Goal: Task Accomplishment & Management: Complete application form

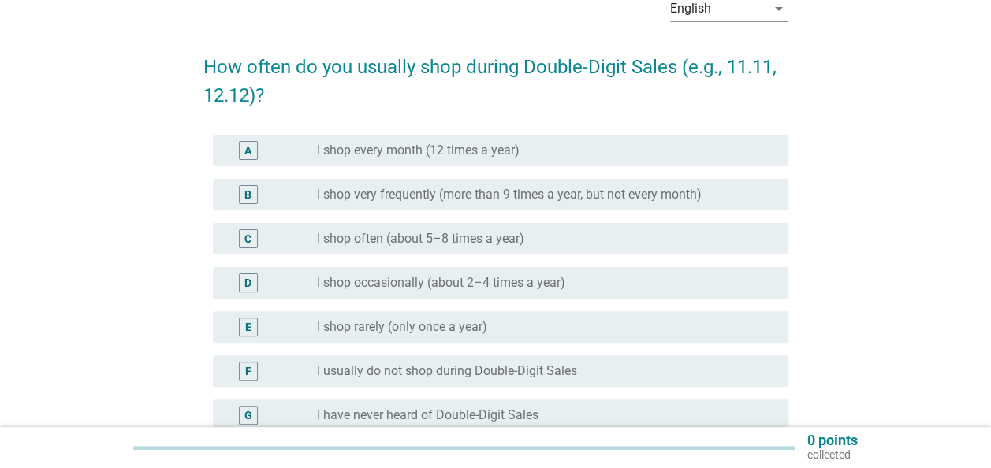
scroll to position [158, 0]
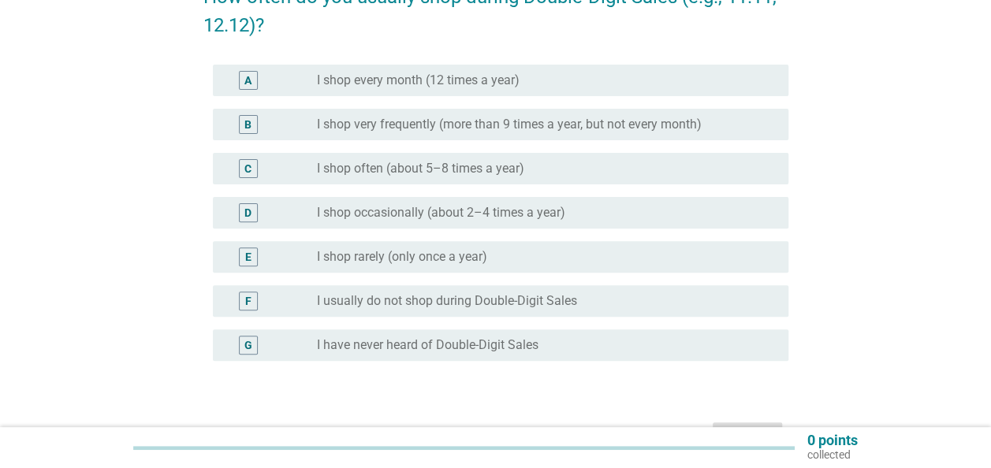
click at [344, 129] on label "I shop very frequently (more than 9 times a year, but not every month)" at bounding box center [509, 125] width 385 height 16
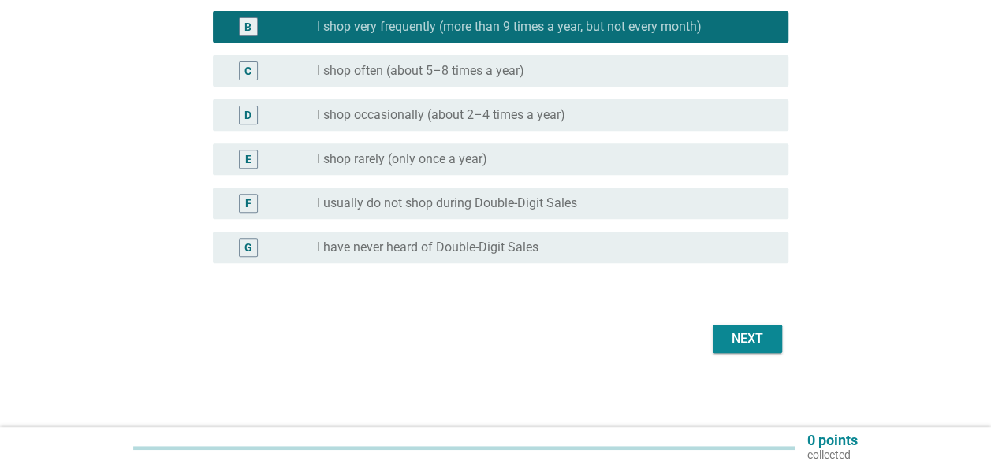
scroll to position [257, 0]
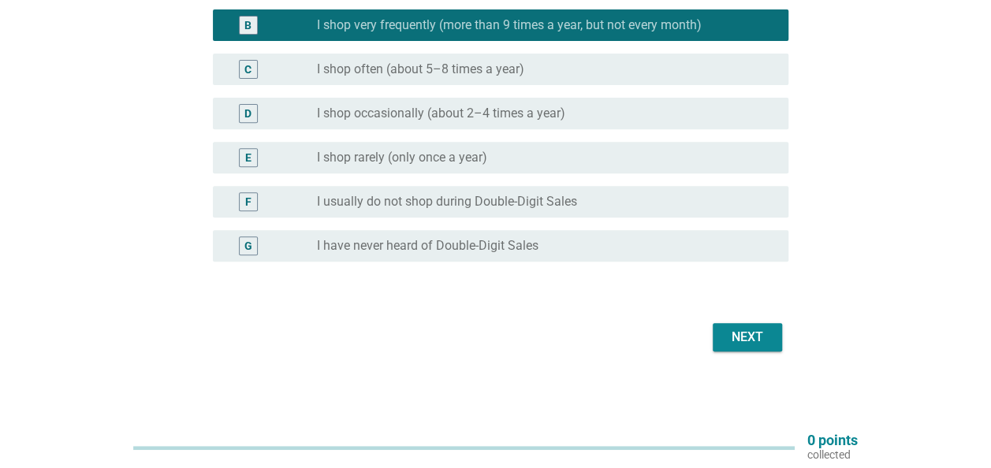
click at [748, 331] on div "Next" at bounding box center [748, 337] width 44 height 19
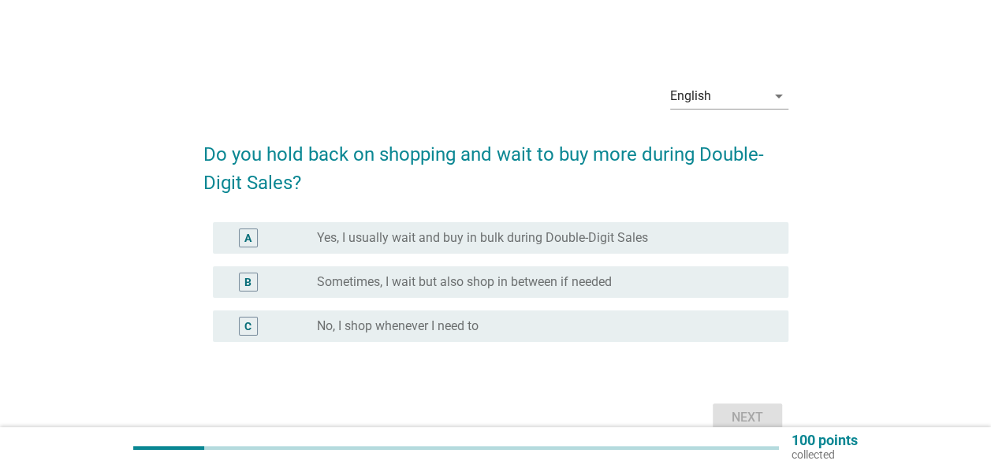
click at [508, 246] on div "radio_button_unchecked Yes, I usually wait and buy in bulk during Double-Digit …" at bounding box center [546, 238] width 459 height 19
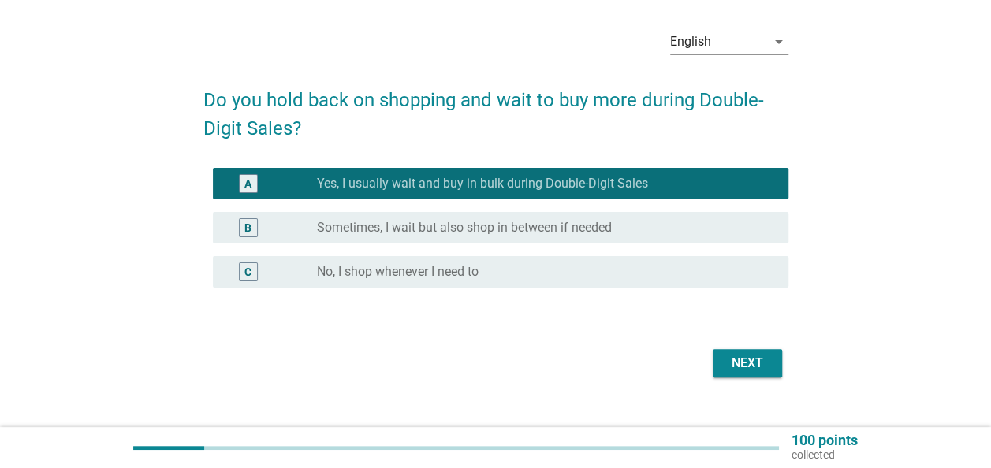
scroll to position [79, 0]
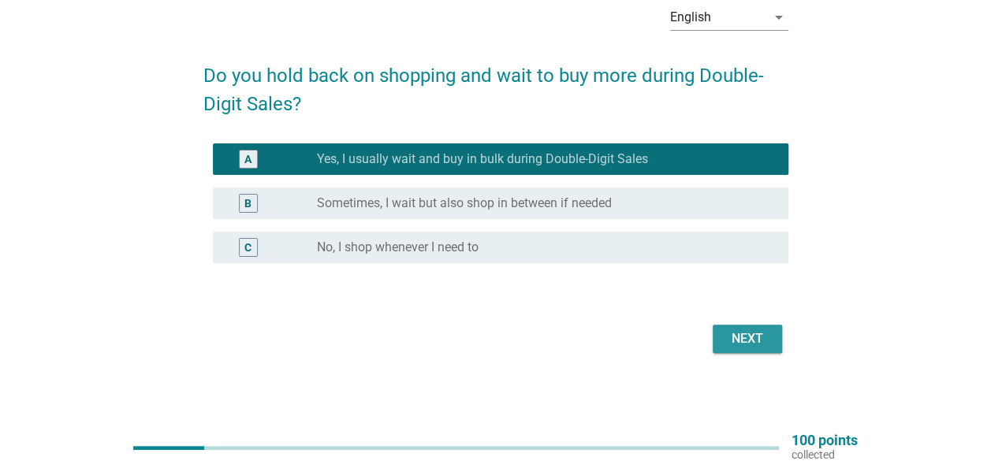
drag, startPoint x: 750, startPoint y: 333, endPoint x: 788, endPoint y: 331, distance: 37.9
click at [751, 333] on div "Next" at bounding box center [748, 339] width 44 height 19
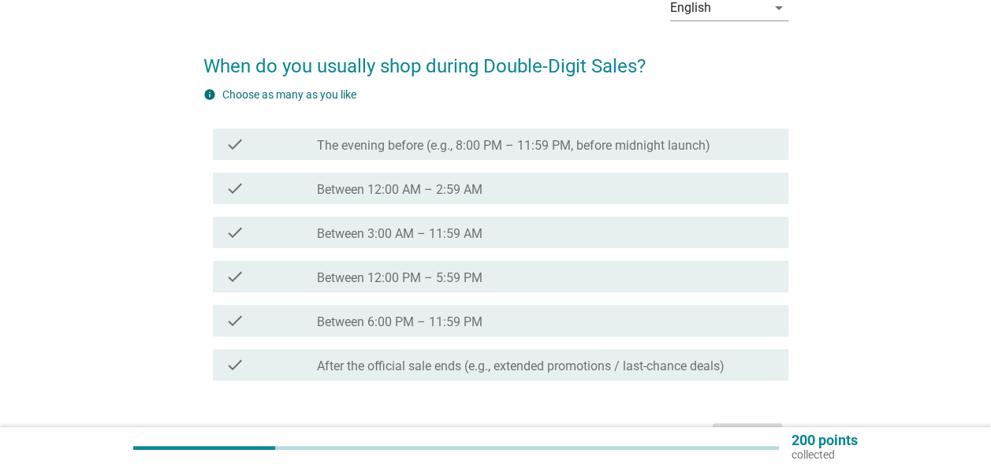
scroll to position [110, 0]
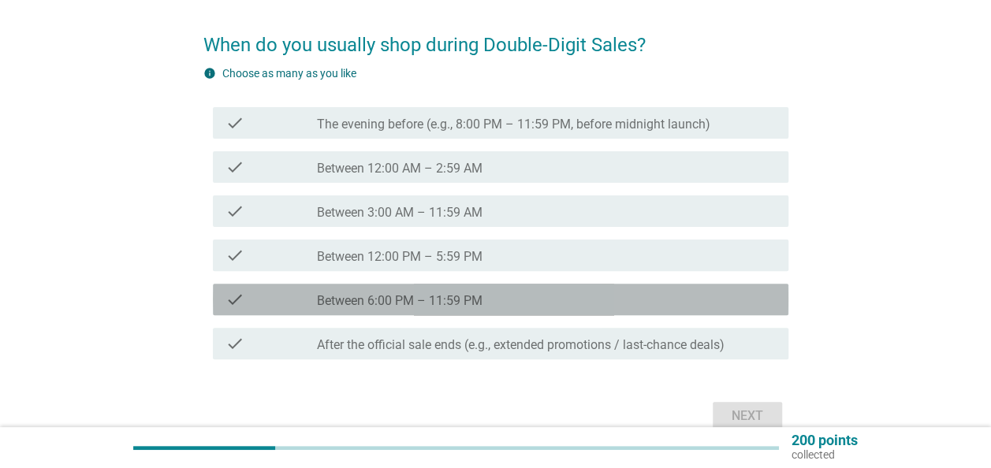
click at [404, 300] on label "Between 6:00 PM – 11:59 PM" at bounding box center [400, 301] width 166 height 16
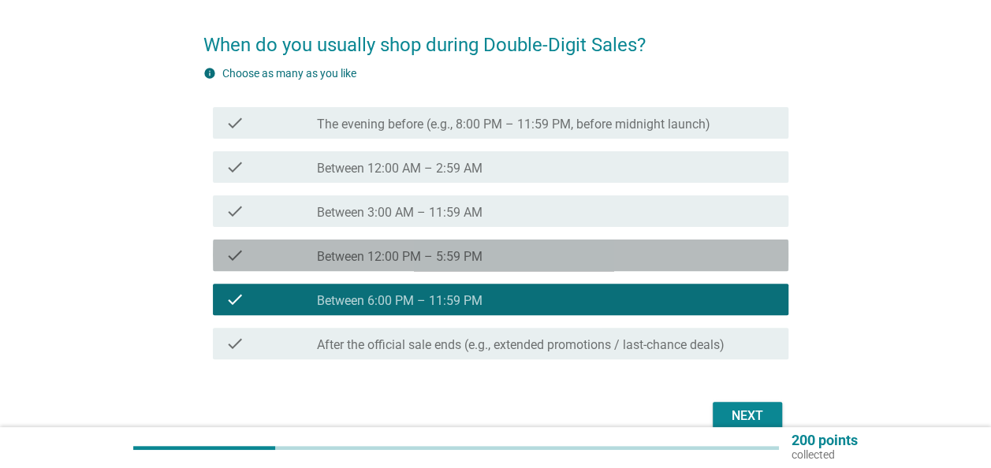
click at [412, 262] on label "Between 12:00 PM – 5:59 PM" at bounding box center [400, 257] width 166 height 16
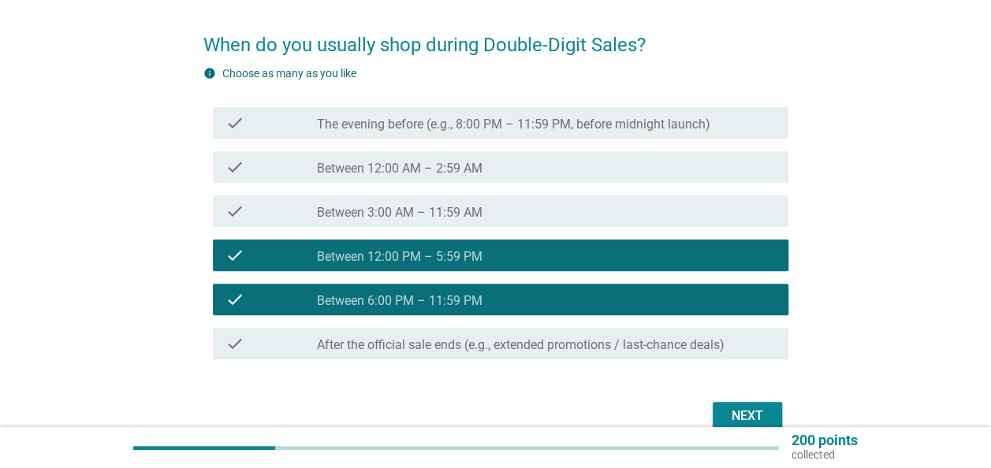
click at [405, 173] on label "Between 12:00 AM – 2:59 AM" at bounding box center [400, 169] width 166 height 16
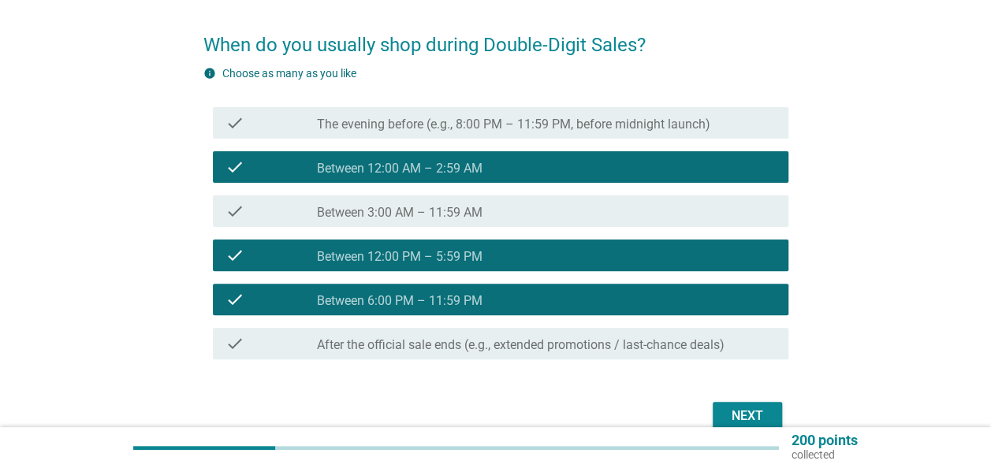
click at [726, 412] on div "Next" at bounding box center [748, 416] width 44 height 19
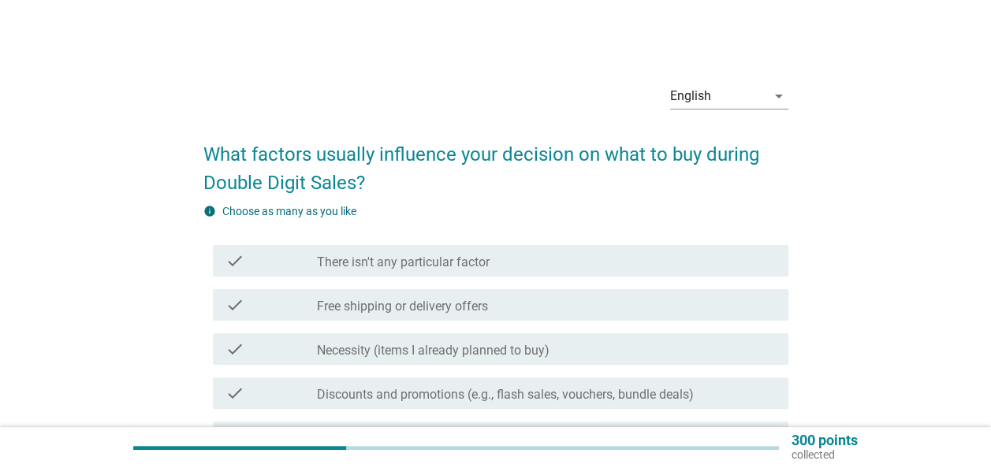
scroll to position [79, 0]
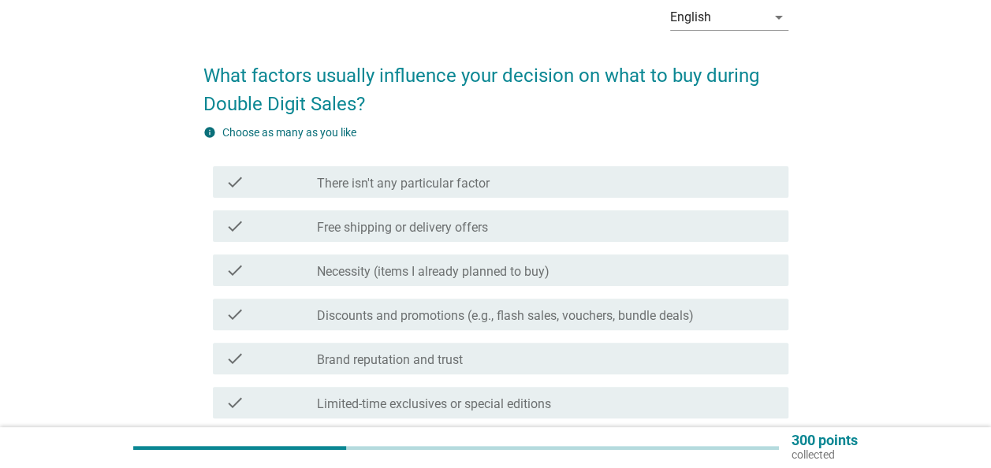
click at [435, 310] on label "Discounts and promotions (e.g., flash sales, vouchers, bundle deals)" at bounding box center [505, 316] width 377 height 16
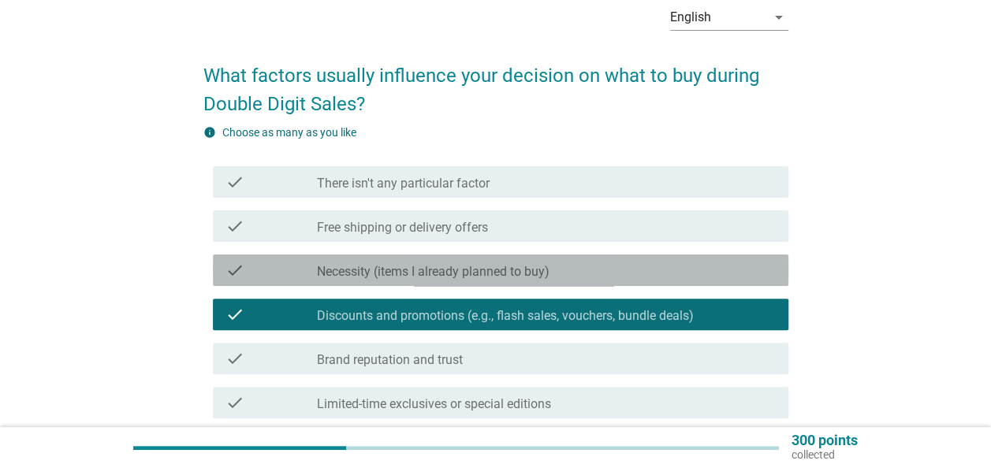
click at [386, 263] on div "check_box_outline_blank Necessity (items I already planned to buy)" at bounding box center [546, 270] width 459 height 19
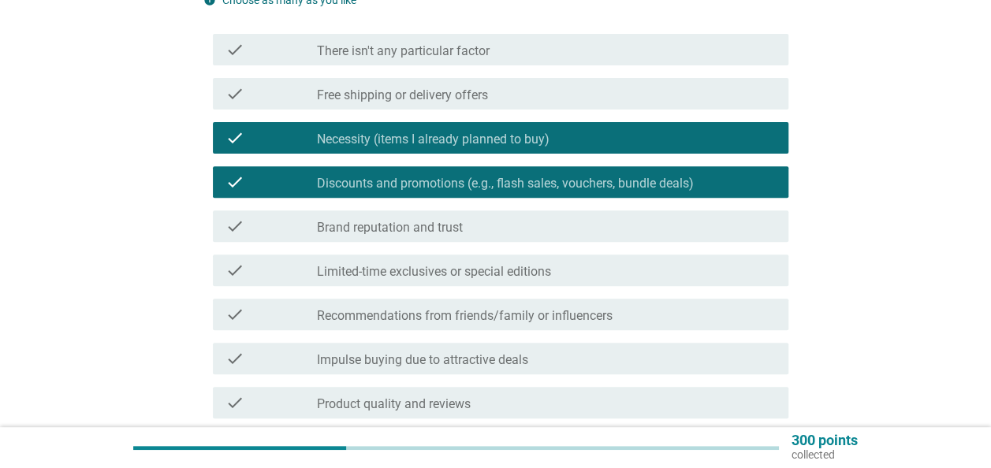
scroll to position [237, 0]
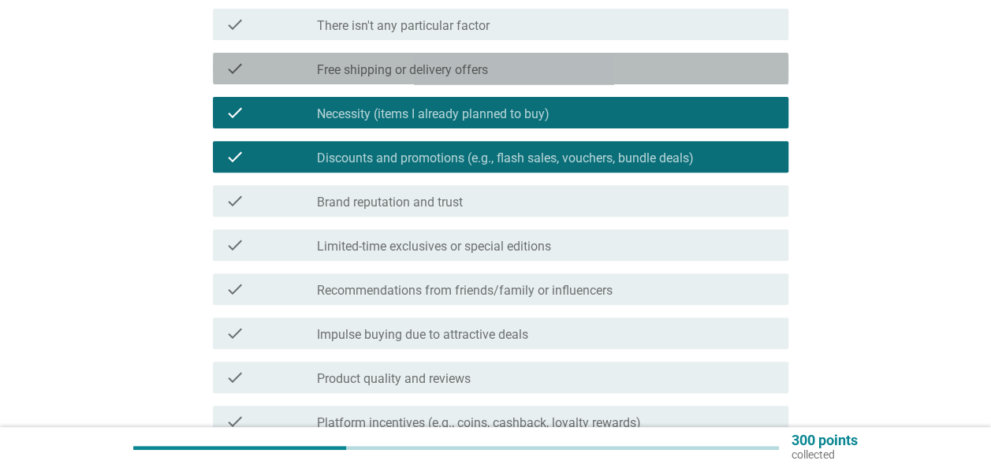
click at [437, 69] on label "Free shipping or delivery offers" at bounding box center [402, 70] width 171 height 16
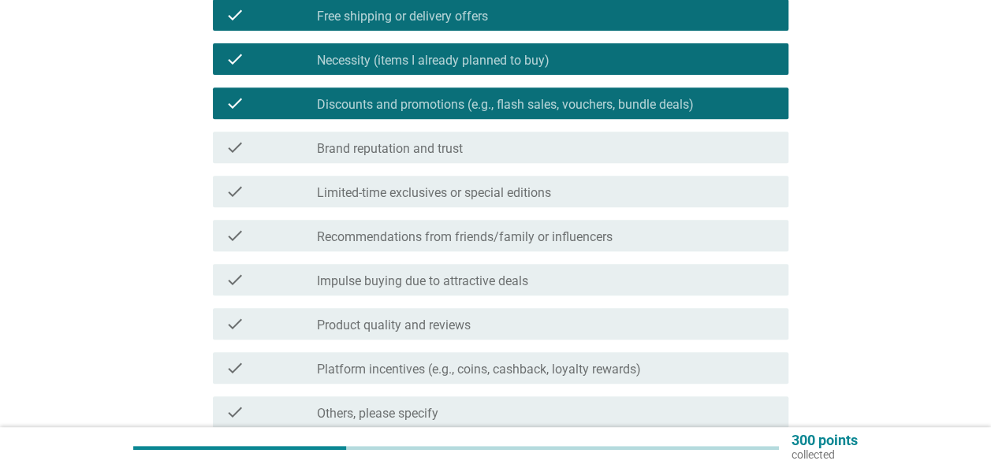
scroll to position [315, 0]
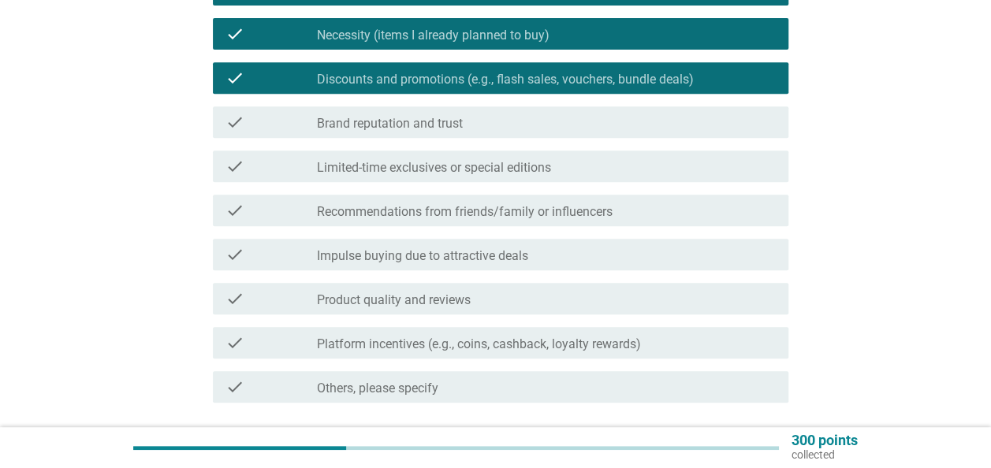
click at [509, 297] on div "check_box_outline_blank Product quality and reviews" at bounding box center [546, 298] width 459 height 19
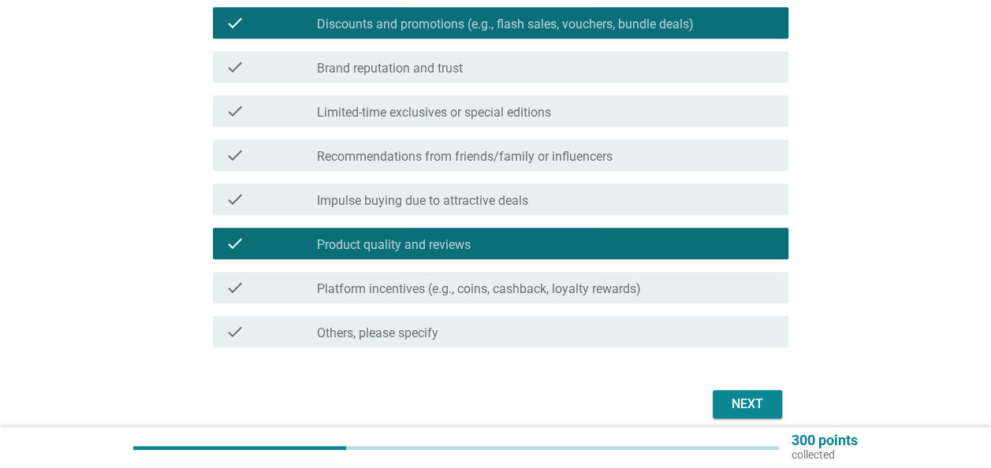
scroll to position [394, 0]
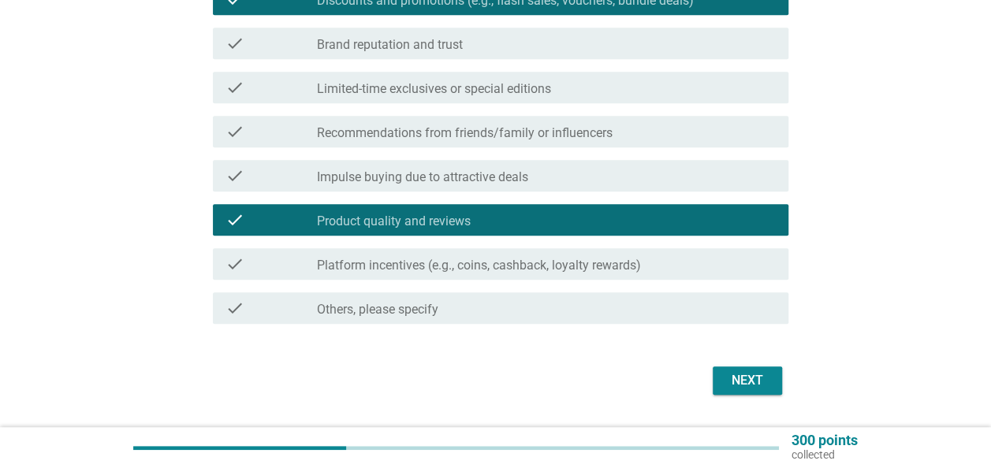
click at [503, 172] on label "Impulse buying due to attractive deals" at bounding box center [422, 178] width 211 height 16
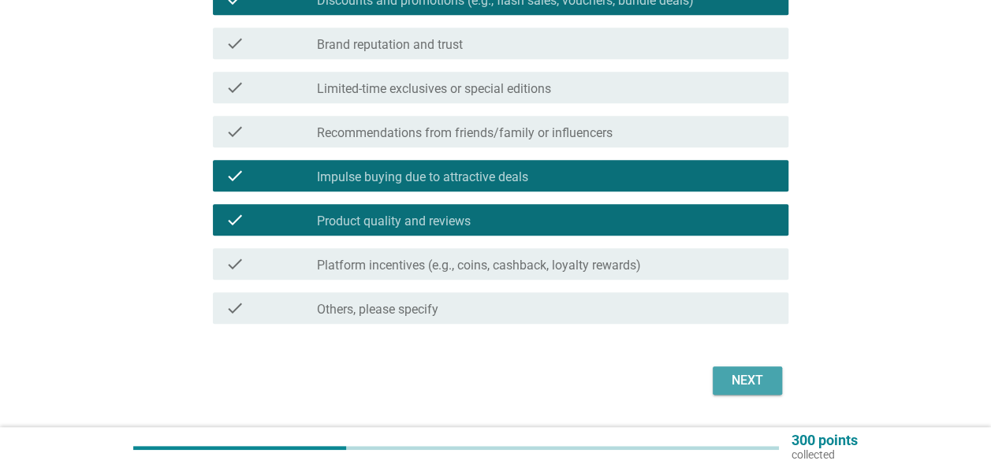
click at [731, 368] on button "Next" at bounding box center [747, 381] width 69 height 28
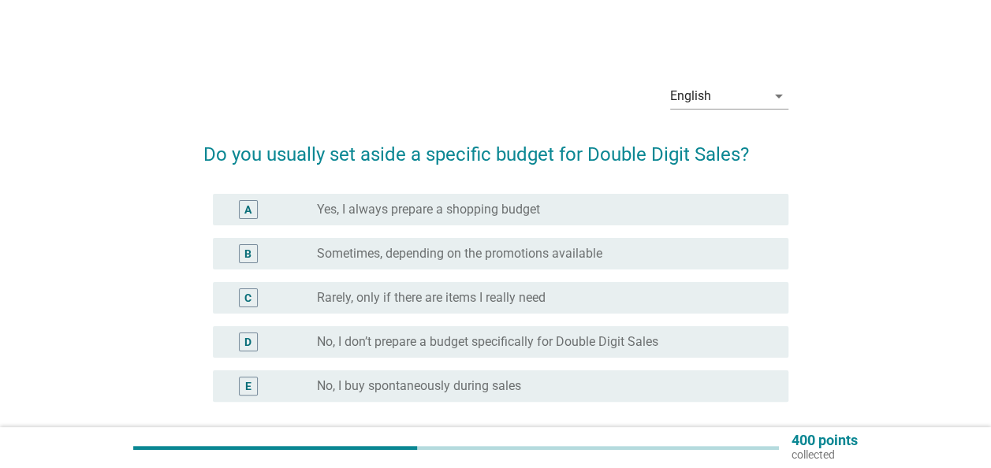
scroll to position [79, 0]
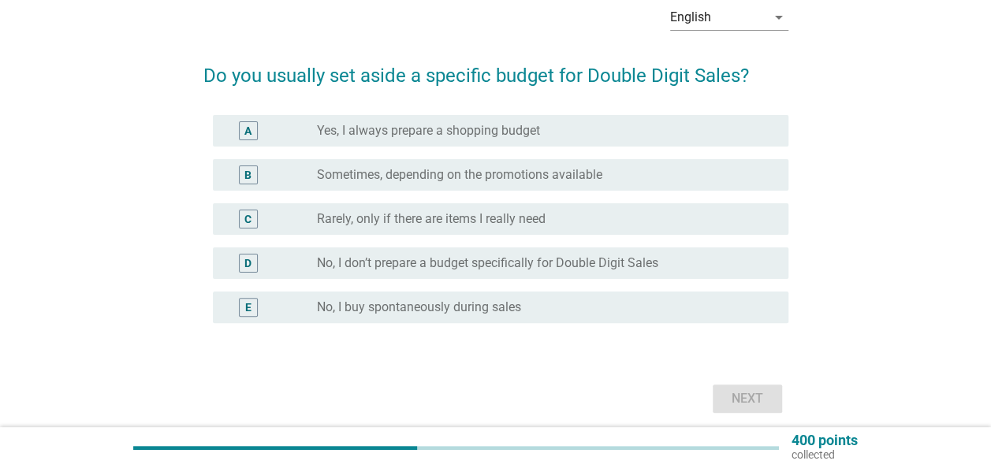
click at [598, 262] on label "No, I don’t prepare a budget specifically for Double Digit Sales" at bounding box center [487, 264] width 341 height 16
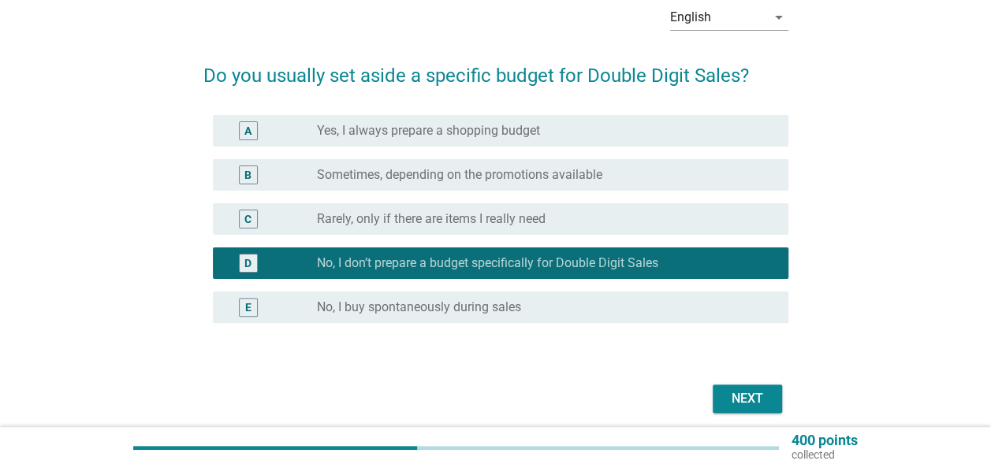
click at [722, 399] on button "Next" at bounding box center [747, 399] width 69 height 28
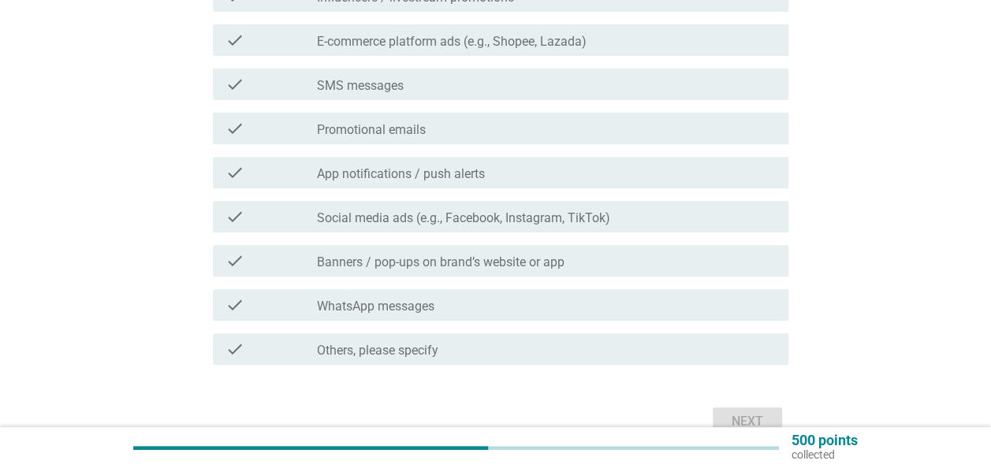
scroll to position [158, 0]
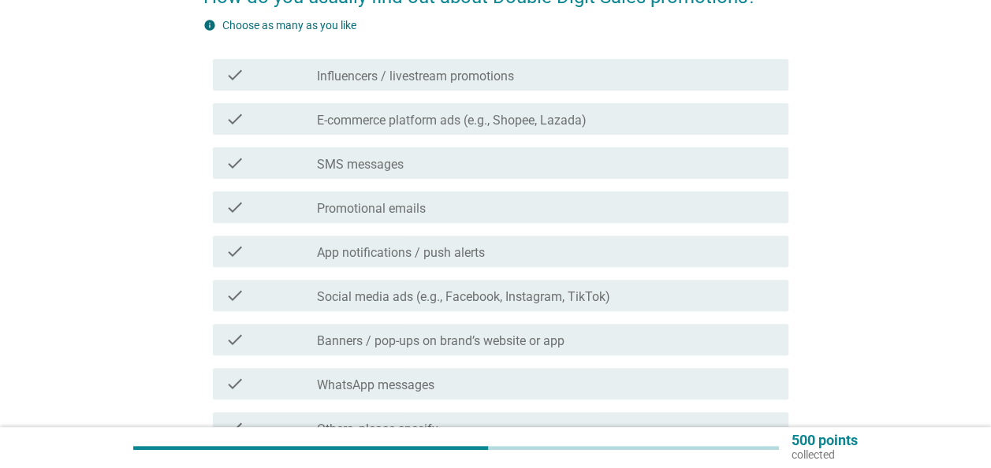
click at [543, 339] on label "Banners / pop-ups on brand’s website or app" at bounding box center [441, 342] width 248 height 16
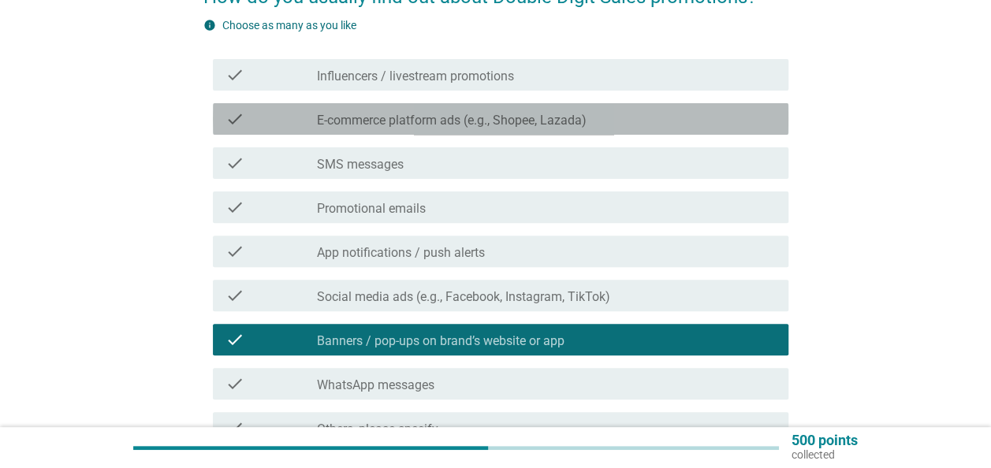
click at [405, 121] on label "E-commerce platform ads (e.g., Shopee, Lazada)" at bounding box center [452, 121] width 270 height 16
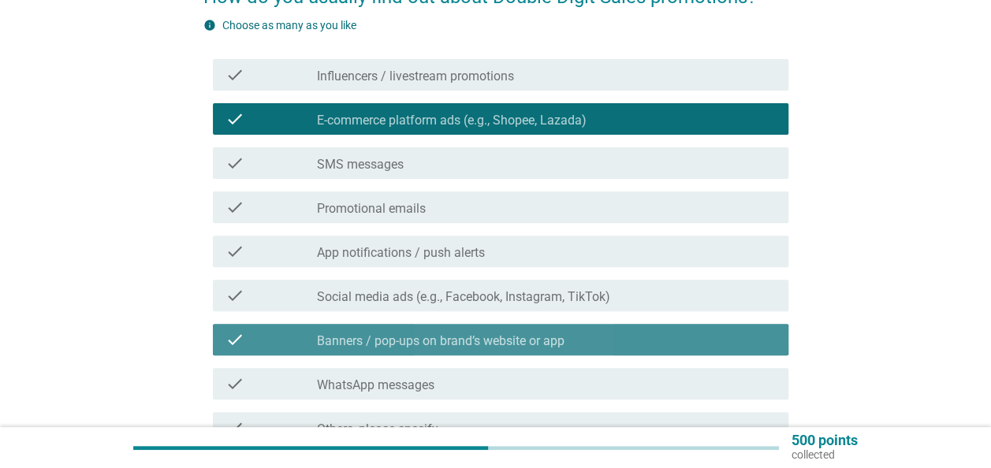
click at [408, 338] on label "Banners / pop-ups on brand’s website or app" at bounding box center [441, 342] width 248 height 16
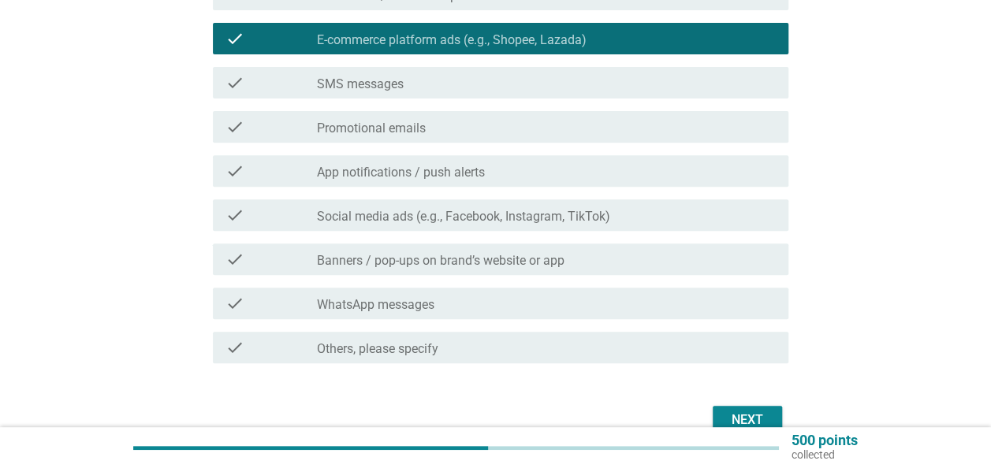
scroll to position [315, 0]
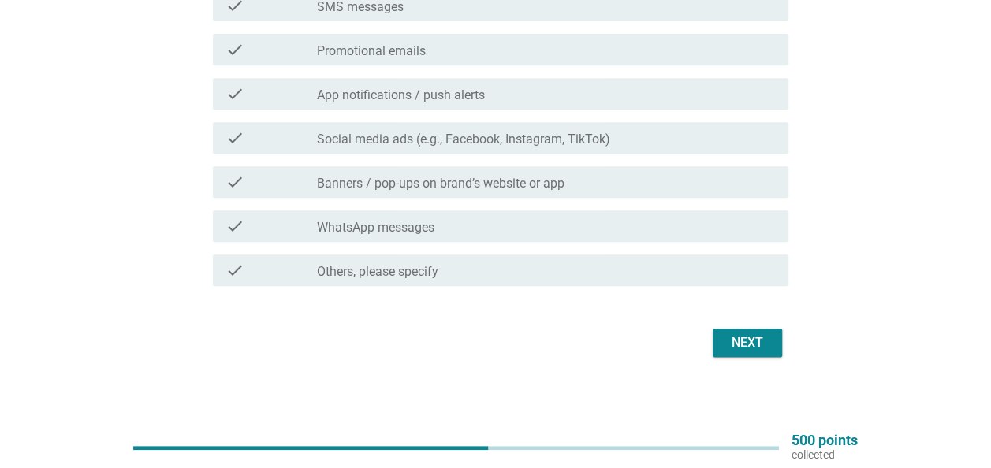
click at [773, 339] on button "Next" at bounding box center [747, 343] width 69 height 28
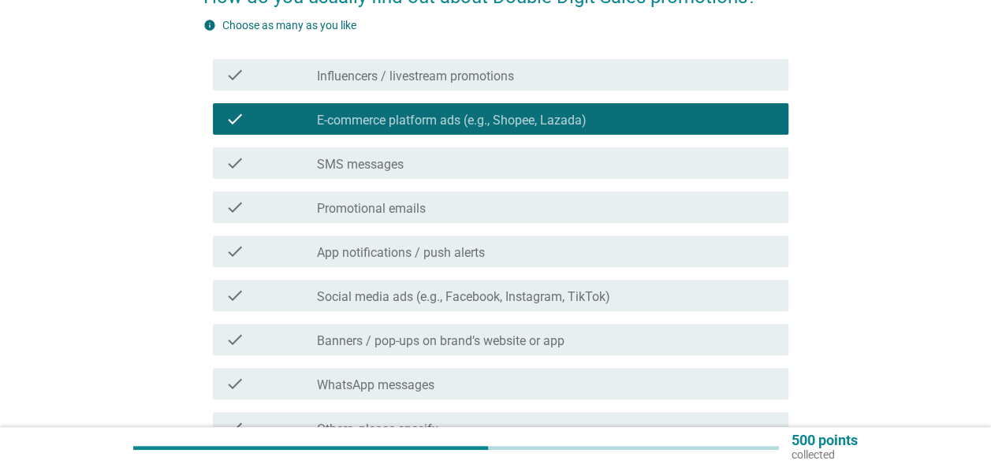
scroll to position [0, 0]
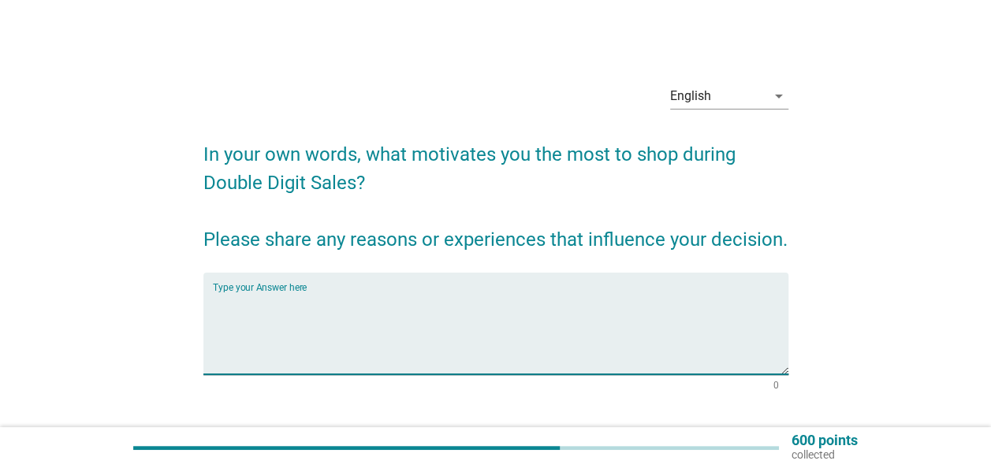
click at [380, 301] on textarea "Type your Answer here" at bounding box center [501, 333] width 576 height 83
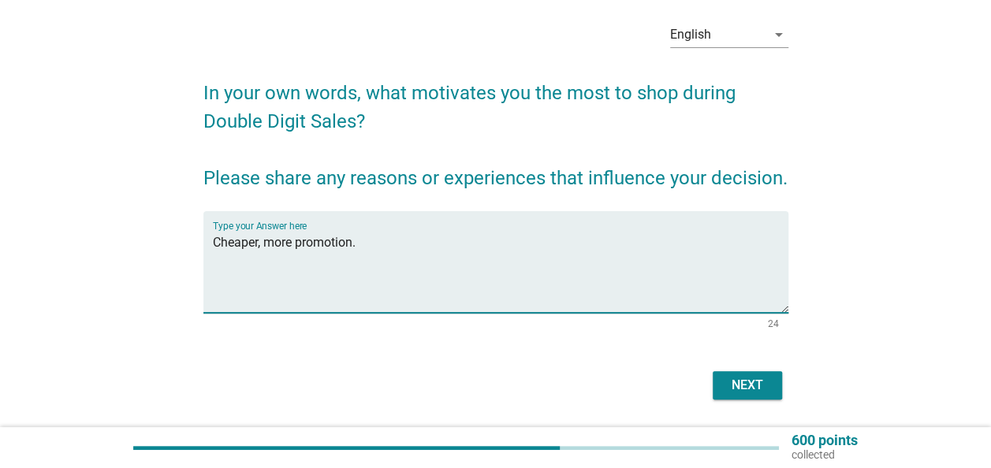
scroll to position [110, 0]
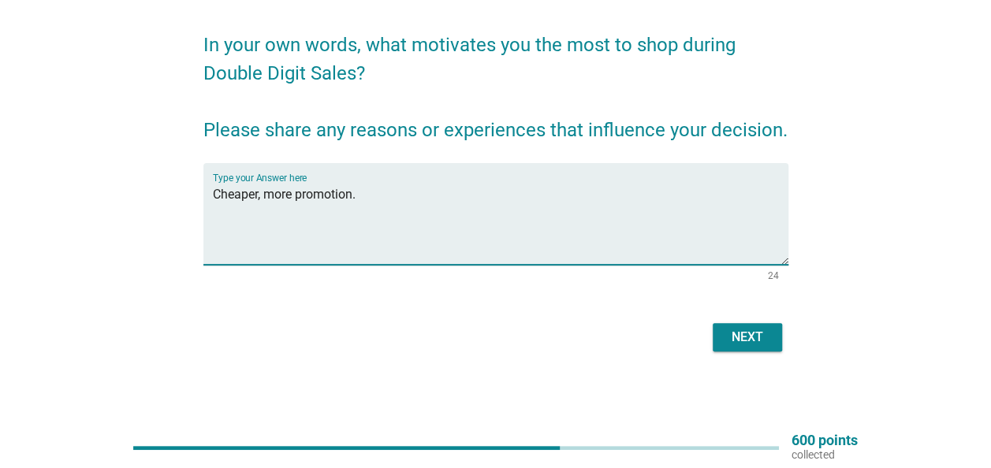
type textarea "Cheaper, more promotion."
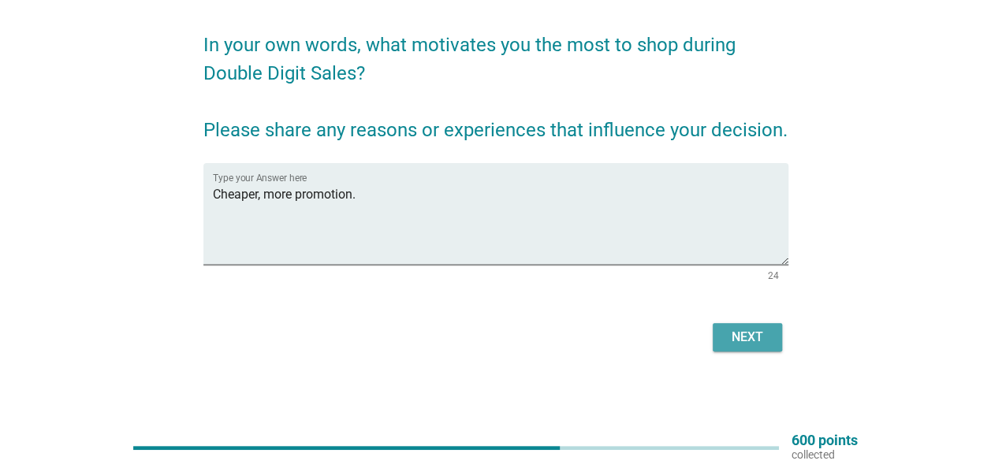
click at [748, 334] on div "Next" at bounding box center [748, 337] width 44 height 19
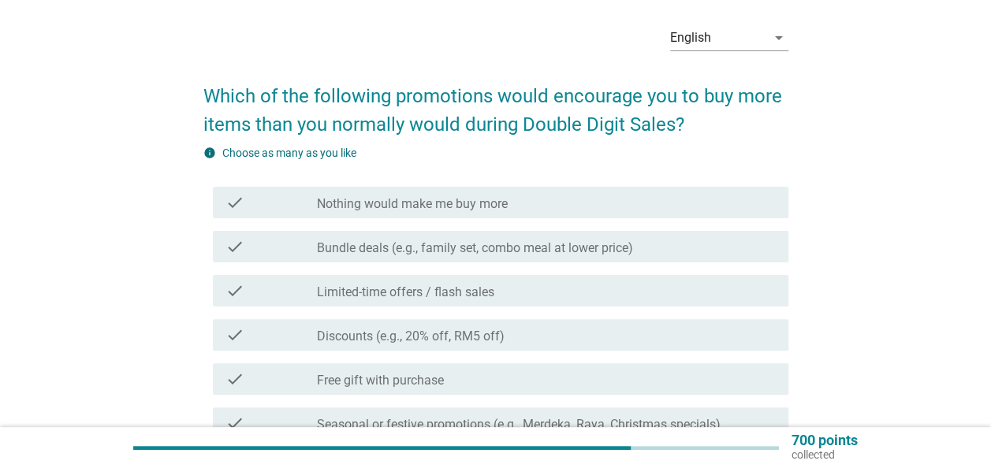
scroll to position [79, 0]
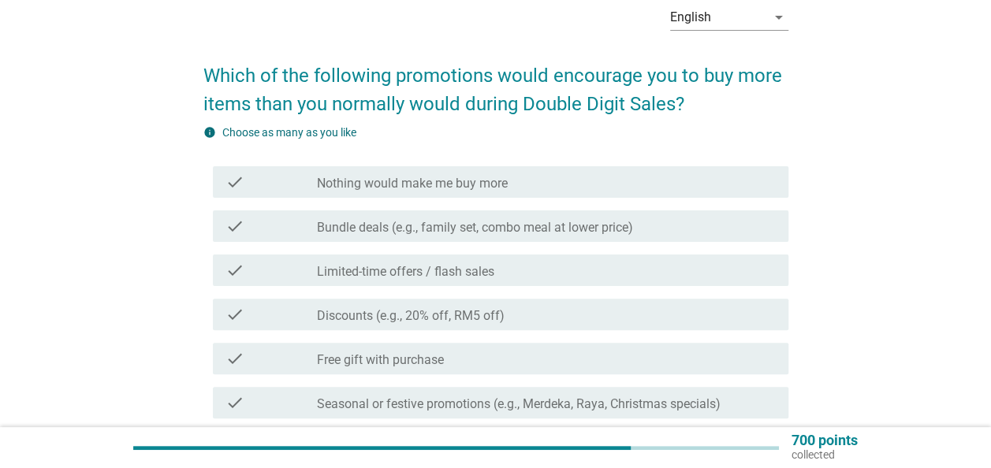
click at [623, 322] on div "check_box_outline_blank Discounts (e.g., 20% off, RM5 off)" at bounding box center [546, 314] width 459 height 19
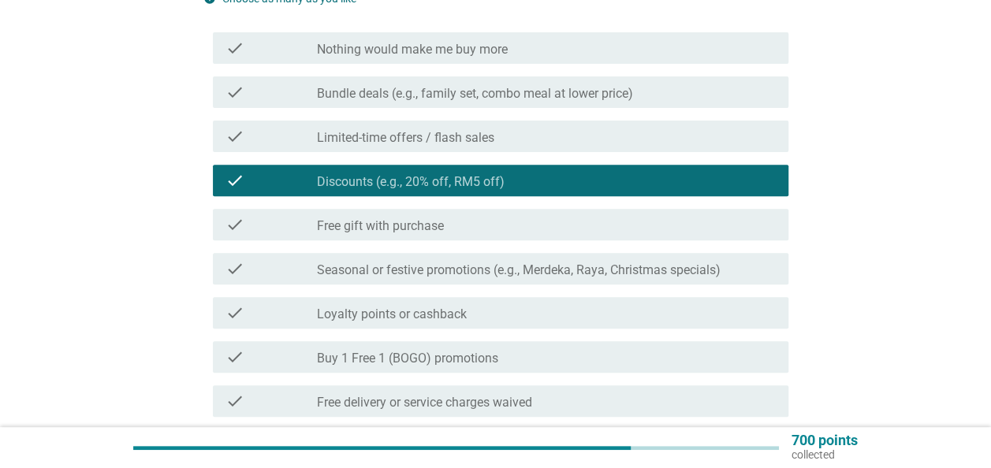
scroll to position [237, 0]
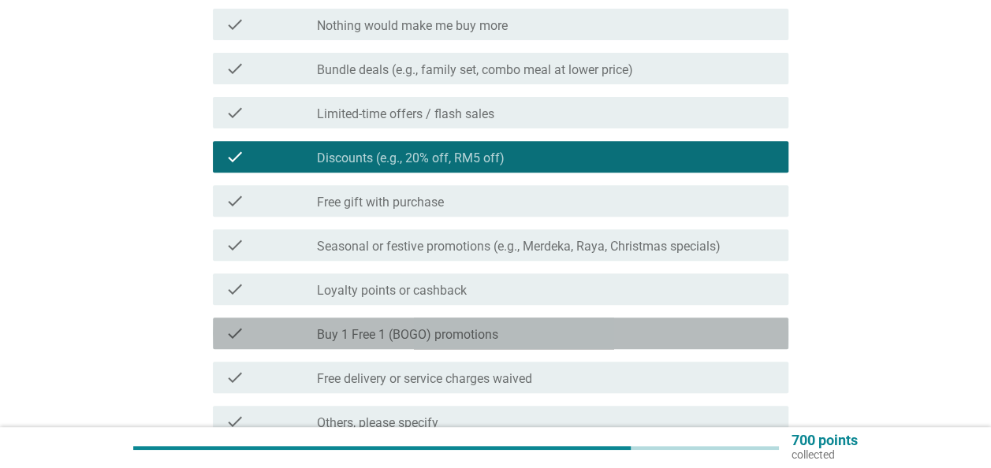
click at [623, 322] on div "check check_box_outline_blank Buy 1 Free 1 (BOGO) promotions" at bounding box center [501, 334] width 576 height 32
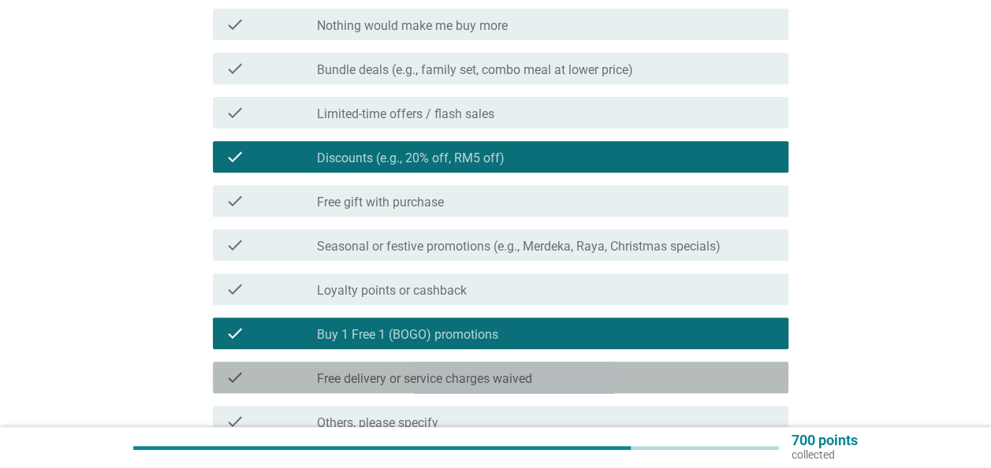
click at [600, 378] on div "check_box_outline_blank Free delivery or service charges waived" at bounding box center [546, 377] width 459 height 19
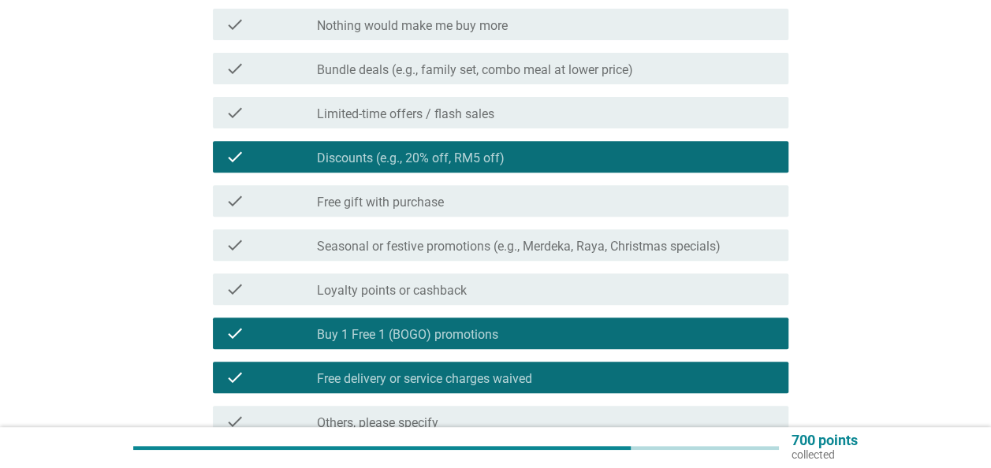
scroll to position [158, 0]
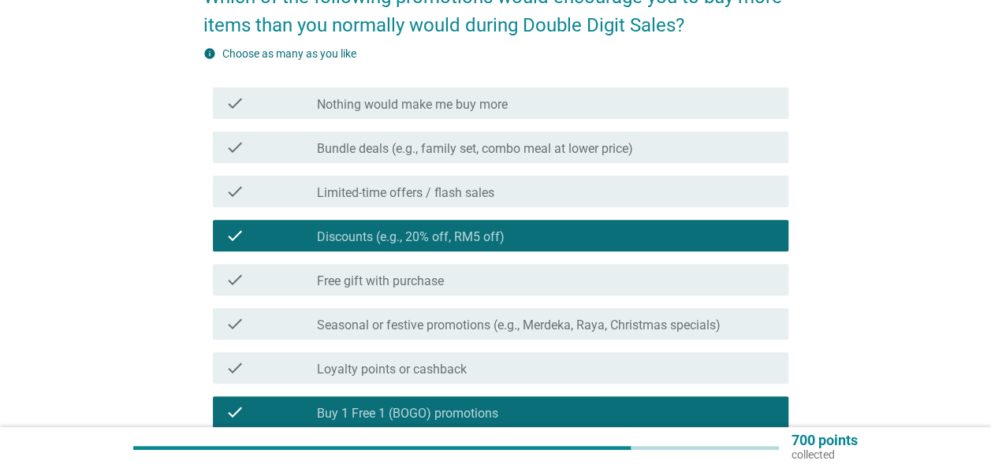
click at [304, 274] on div "check" at bounding box center [271, 280] width 91 height 19
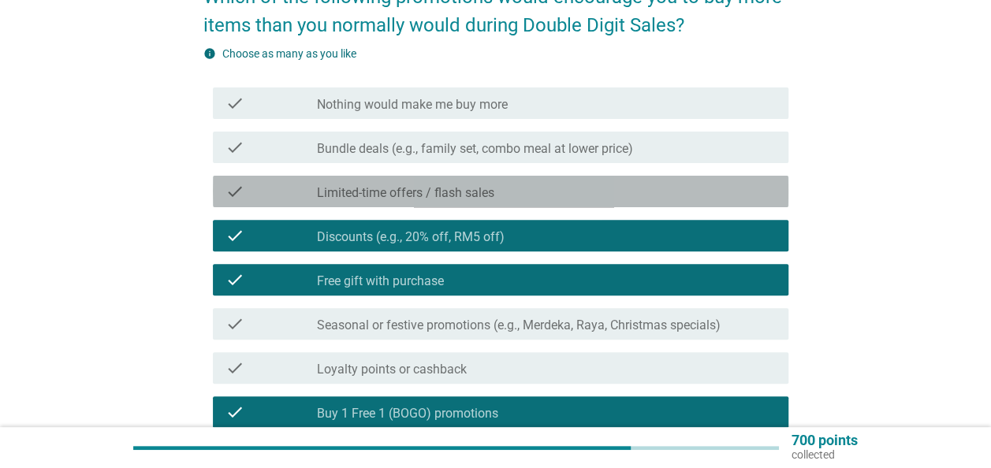
click at [410, 186] on label "Limited-time offers / flash sales" at bounding box center [405, 193] width 177 height 16
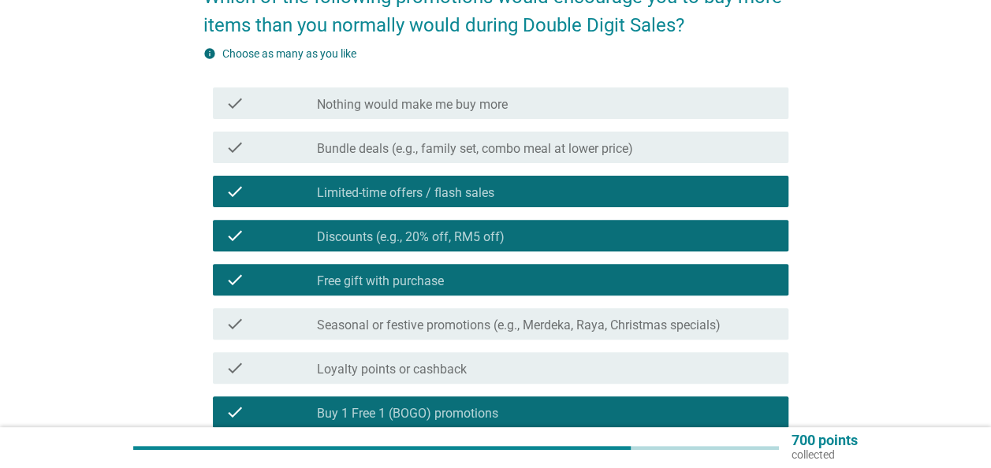
click at [420, 155] on label "Bundle deals (e.g., family set, combo meal at lower price)" at bounding box center [475, 149] width 316 height 16
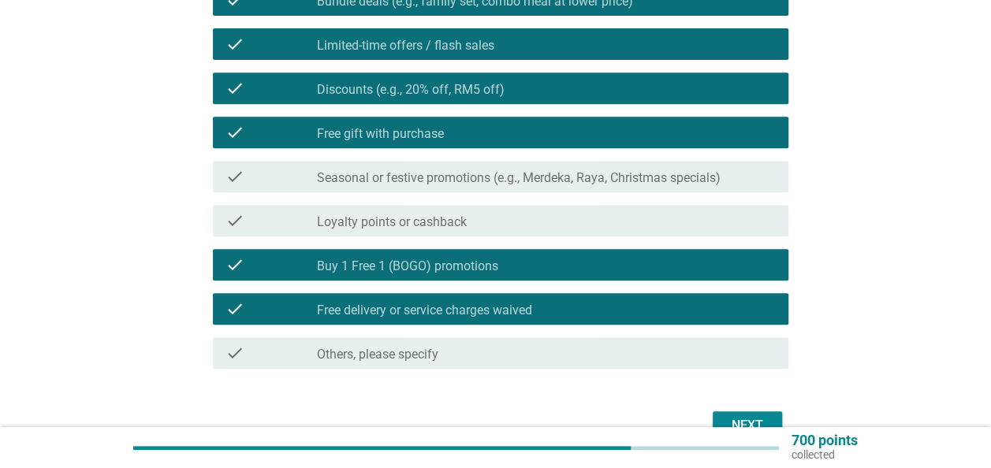
scroll to position [394, 0]
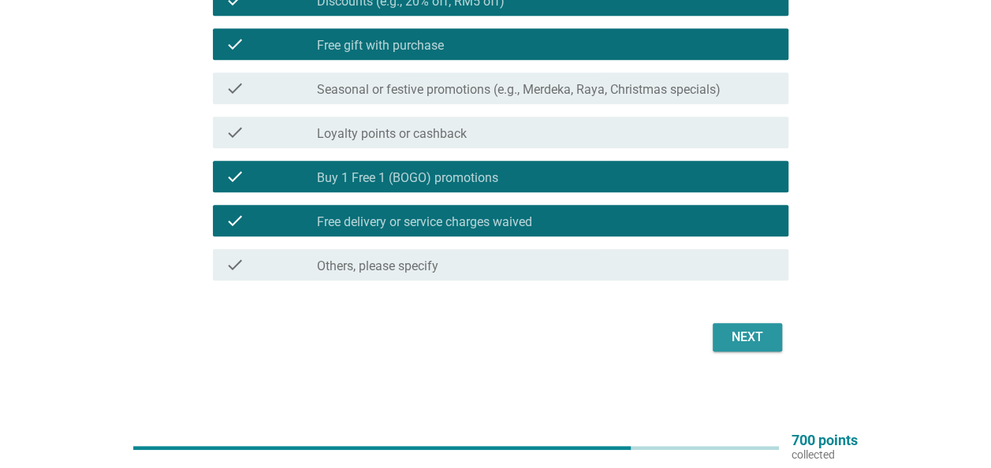
click at [744, 342] on div "Next" at bounding box center [748, 337] width 44 height 19
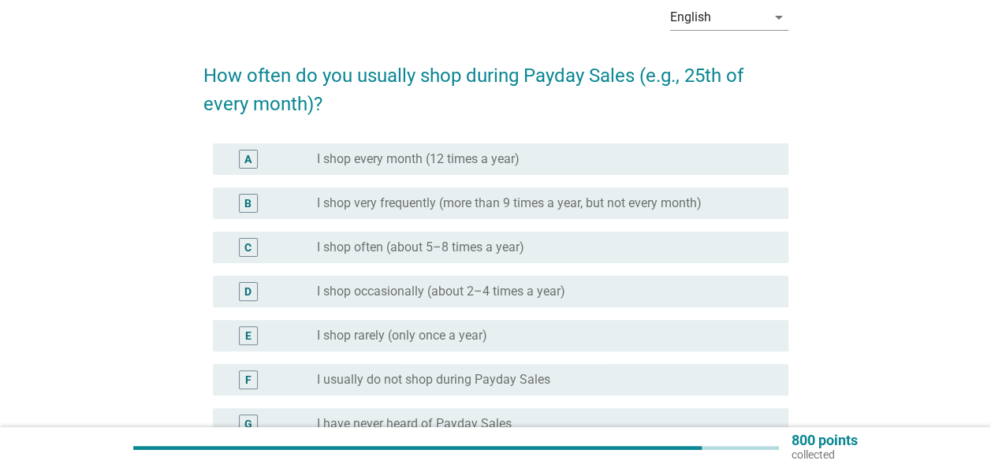
scroll to position [158, 0]
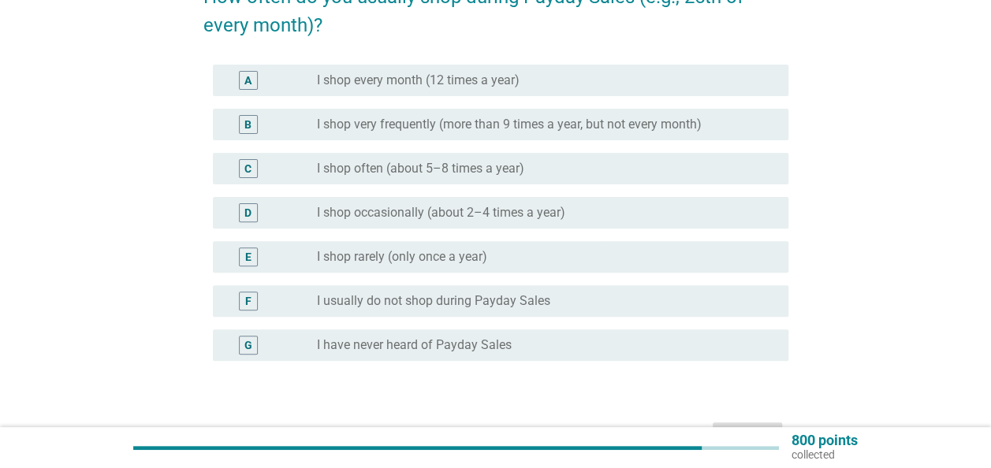
click at [441, 132] on div "radio_button_unchecked I shop very frequently (more than 9 times a year, but no…" at bounding box center [546, 124] width 459 height 19
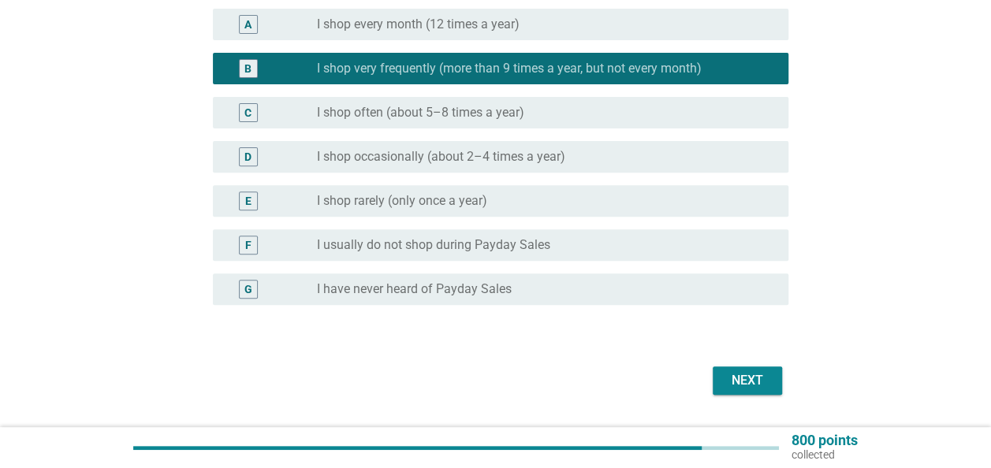
scroll to position [257, 0]
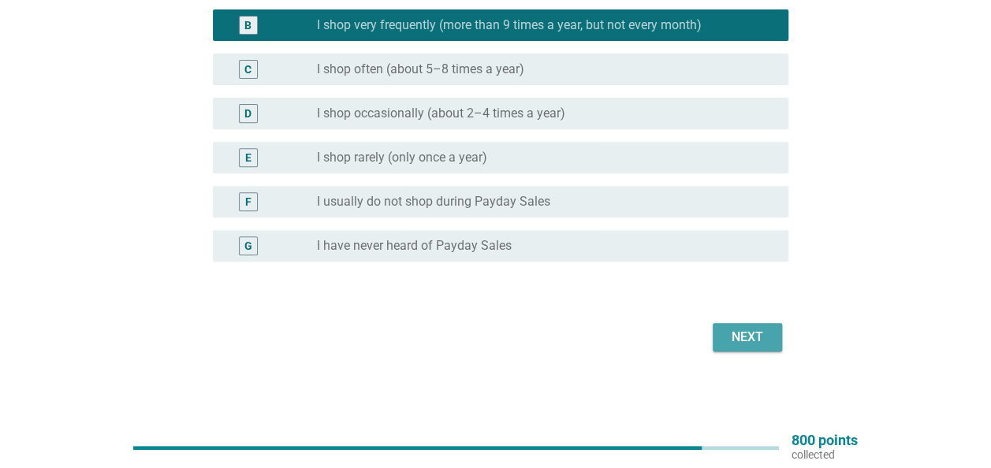
click at [726, 339] on div "Next" at bounding box center [748, 337] width 44 height 19
